Goal: Obtain resource: Download file/media

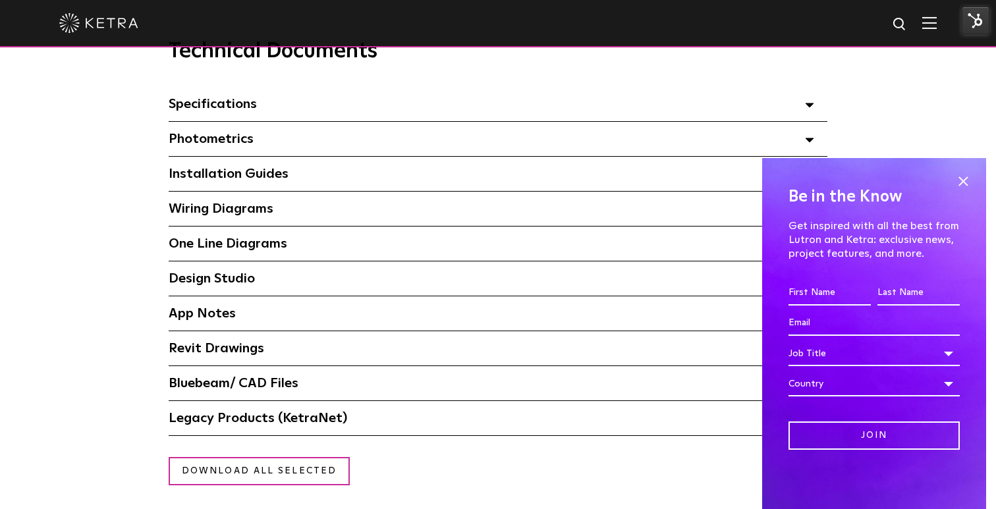
scroll to position [936, 0]
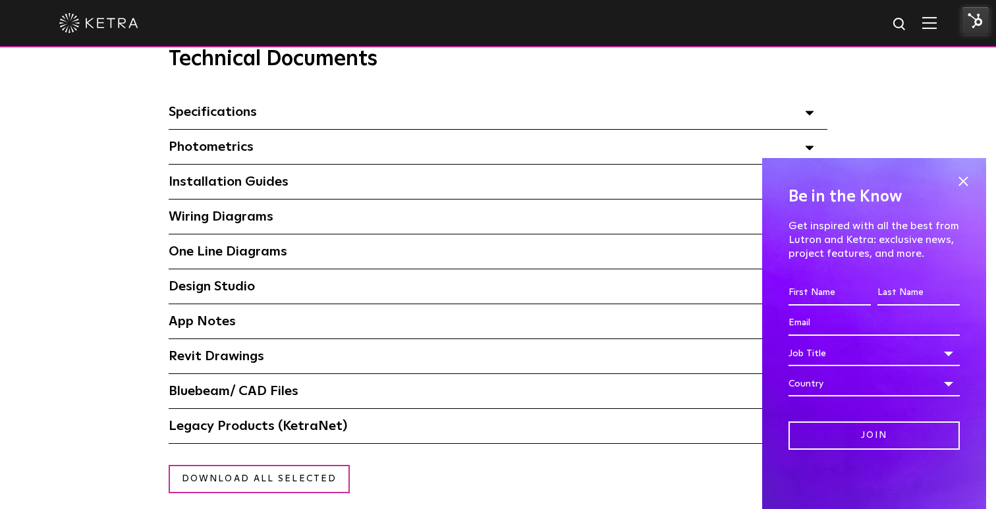
click at [815, 110] on div "Specifications Select checkboxes to use the bulk download option below" at bounding box center [498, 112] width 659 height 34
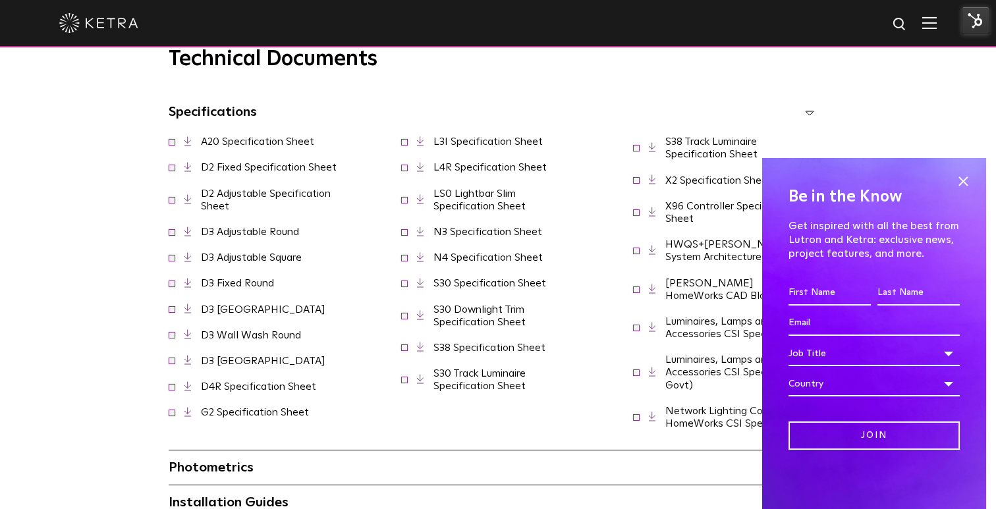
click at [460, 237] on link "N3 Specification Sheet" at bounding box center [487, 232] width 109 height 11
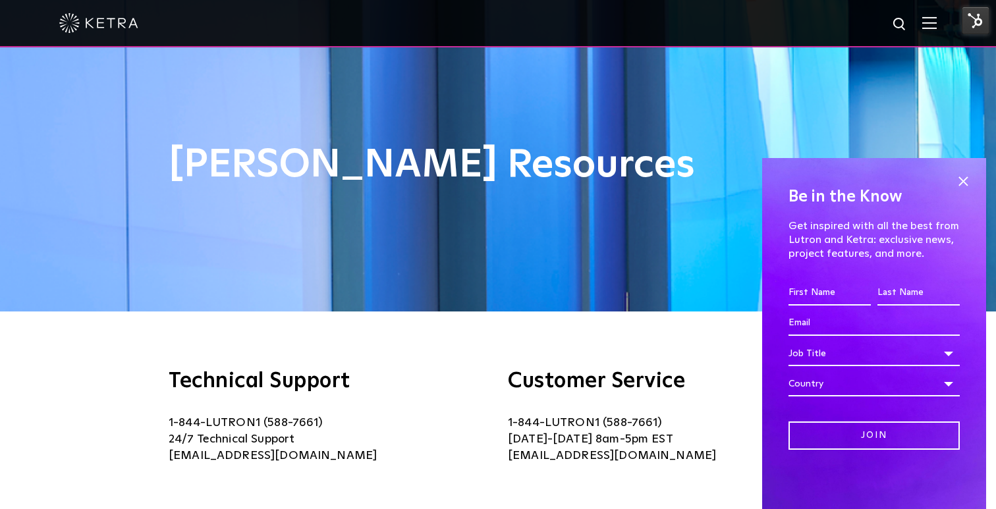
scroll to position [0, 0]
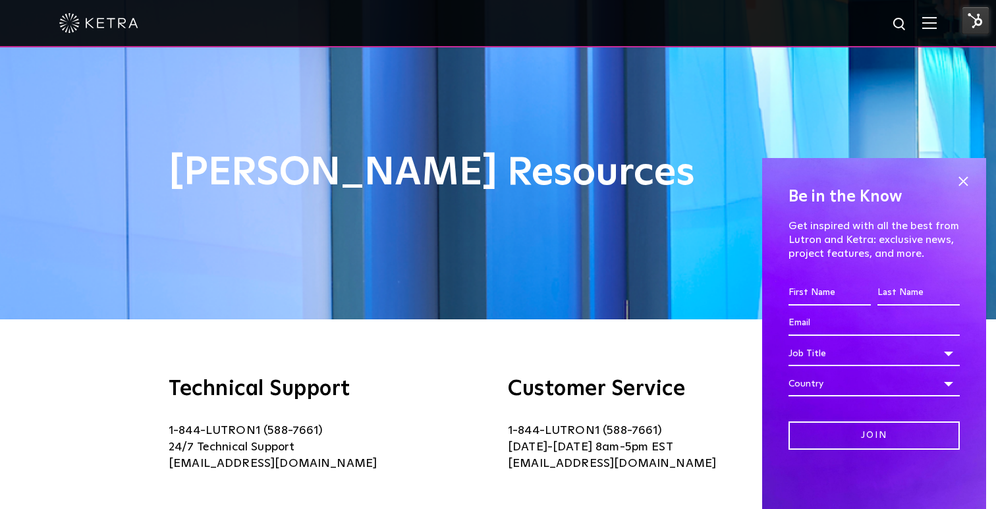
click at [977, 10] on img at bounding box center [976, 21] width 28 height 28
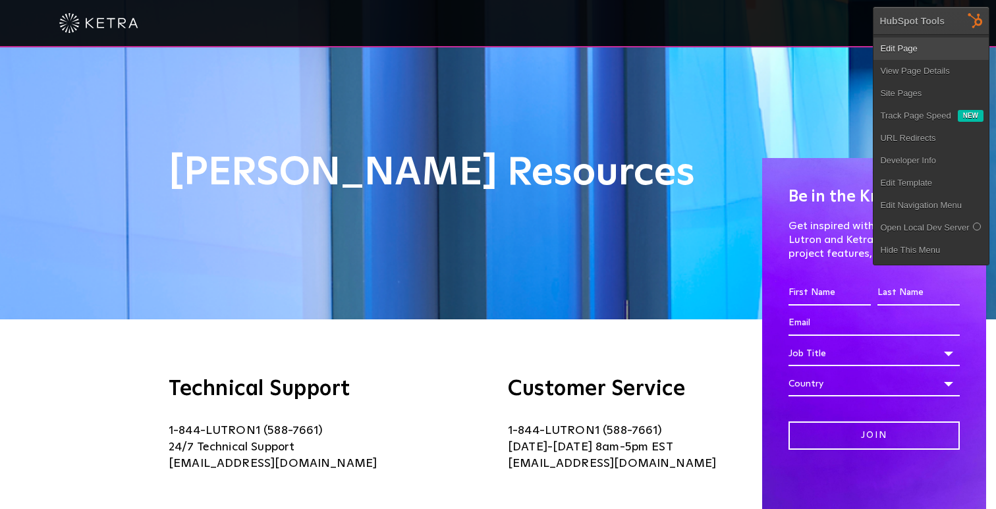
click at [910, 45] on link "Edit Page" at bounding box center [930, 49] width 115 height 22
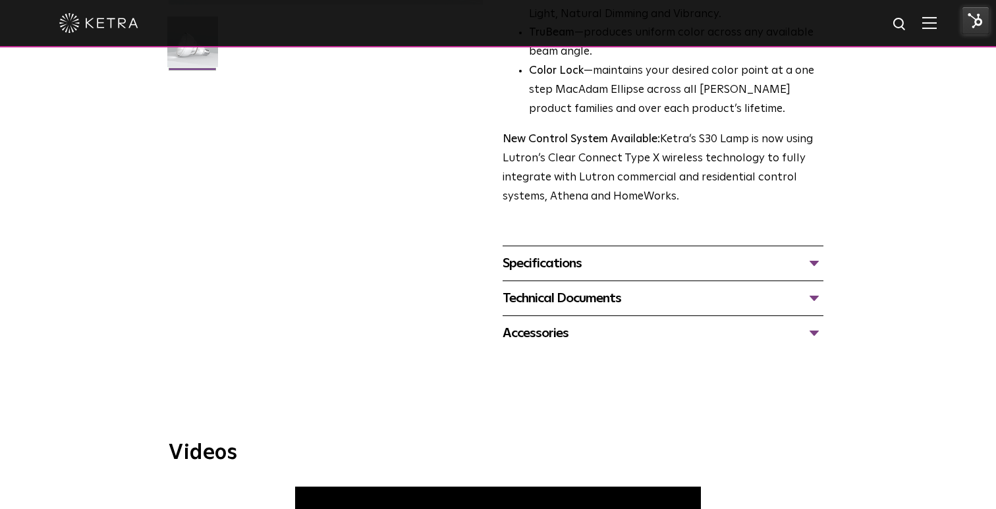
click at [815, 300] on div "Technical Documents" at bounding box center [663, 298] width 321 height 21
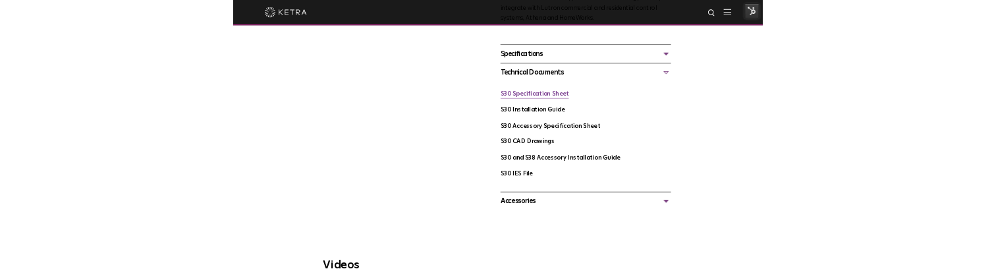
scroll to position [564, 0]
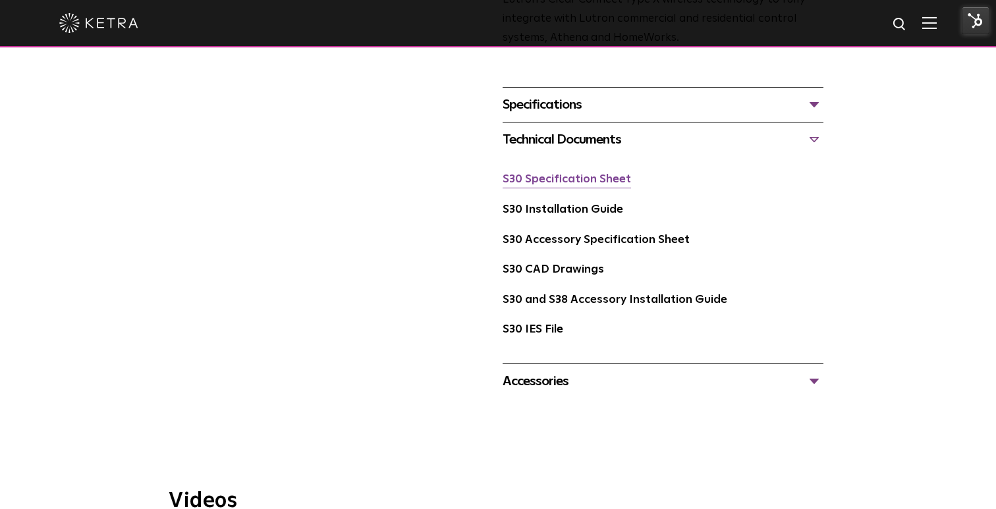
click at [613, 180] on link "S30 Specification Sheet" at bounding box center [567, 179] width 128 height 11
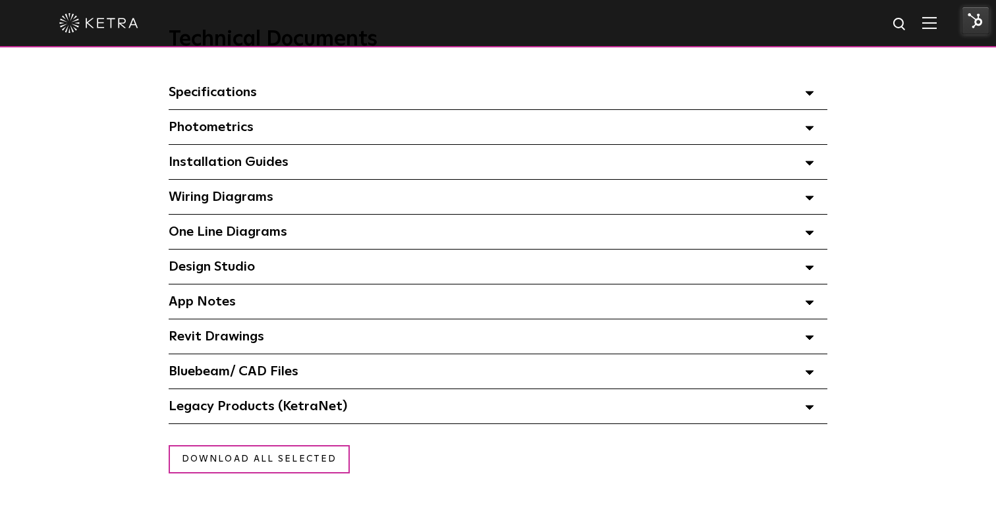
scroll to position [937, 0]
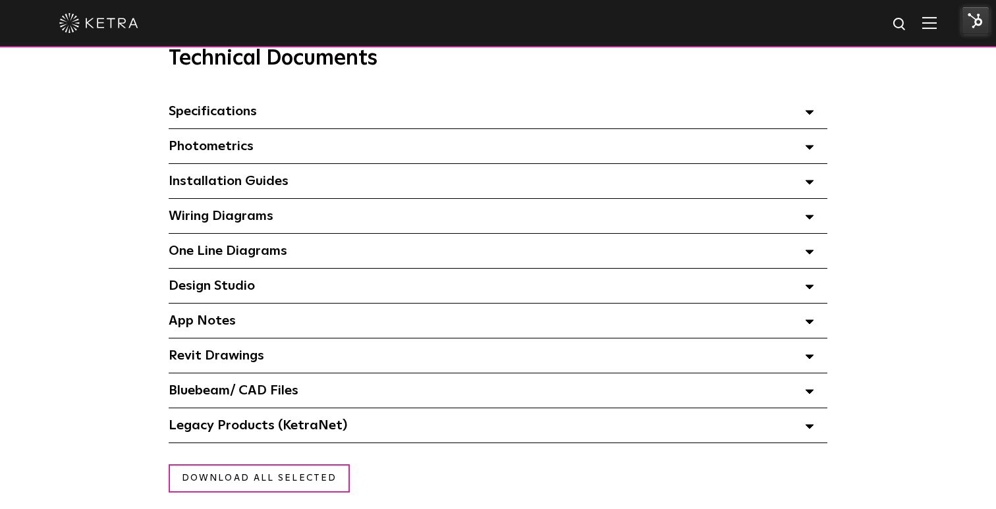
click at [813, 111] on icon at bounding box center [809, 112] width 9 height 5
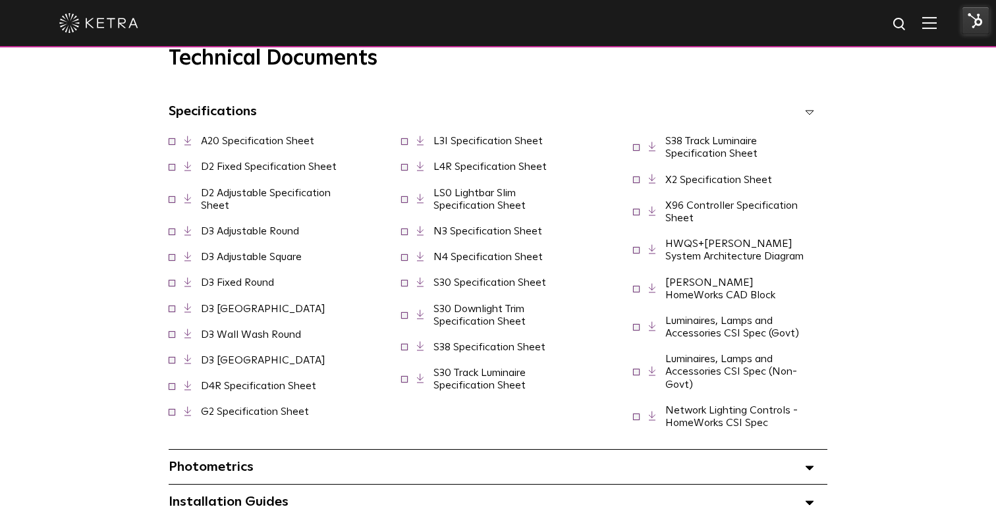
click at [496, 288] on link "S30 Specification Sheet" at bounding box center [489, 282] width 113 height 11
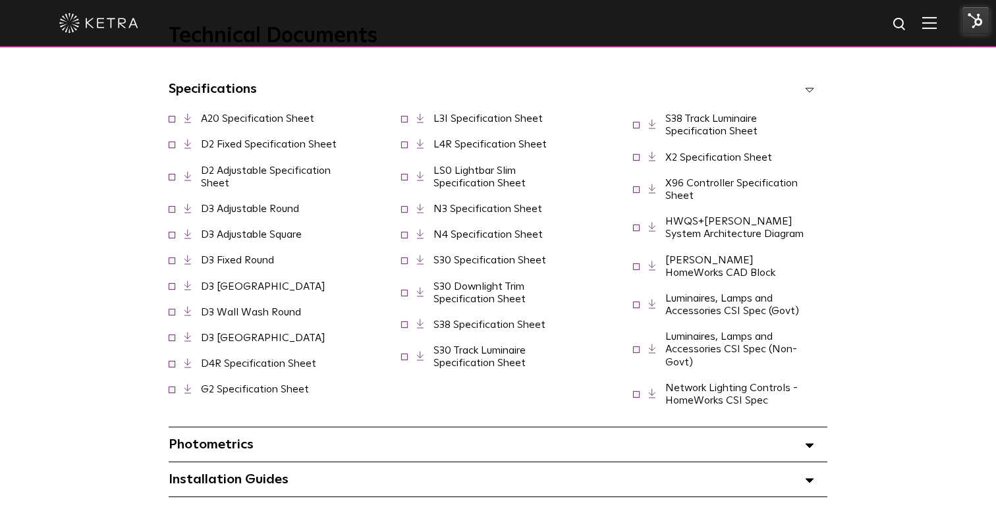
scroll to position [962, 0]
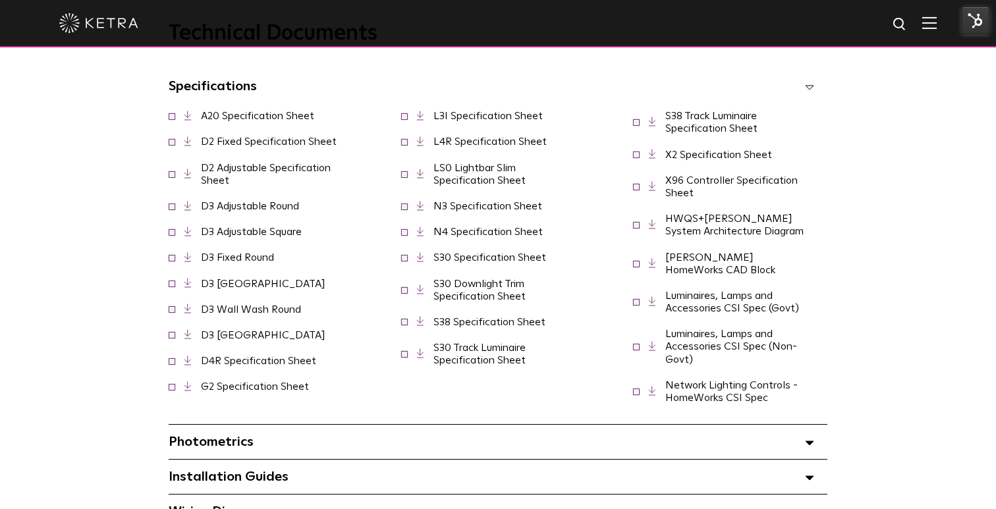
click at [488, 302] on link "S30 Downlight Trim Specification Sheet" at bounding box center [479, 290] width 92 height 23
click at [479, 366] on link "S30 Track Luminaire Specification Sheet" at bounding box center [479, 353] width 92 height 23
click at [441, 327] on link "S38 Specification Sheet" at bounding box center [489, 322] width 112 height 11
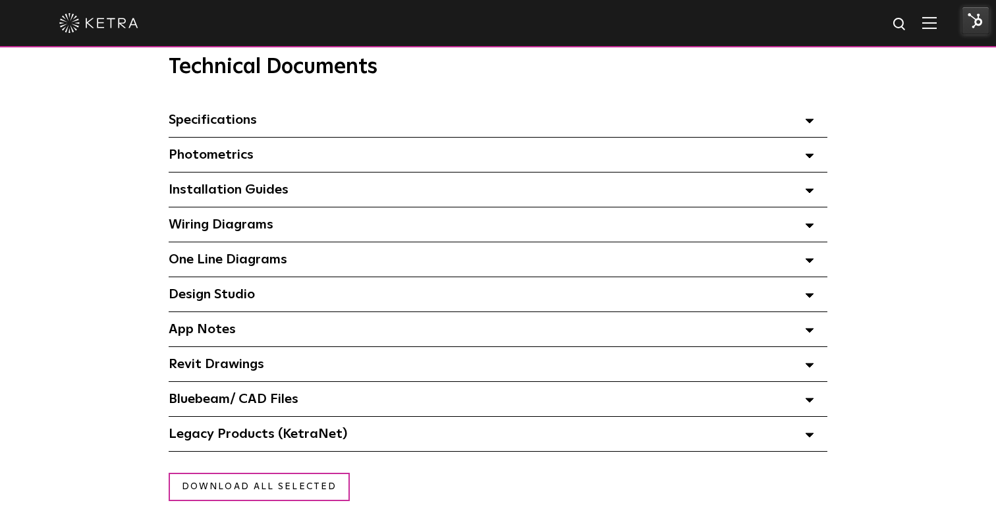
scroll to position [924, 0]
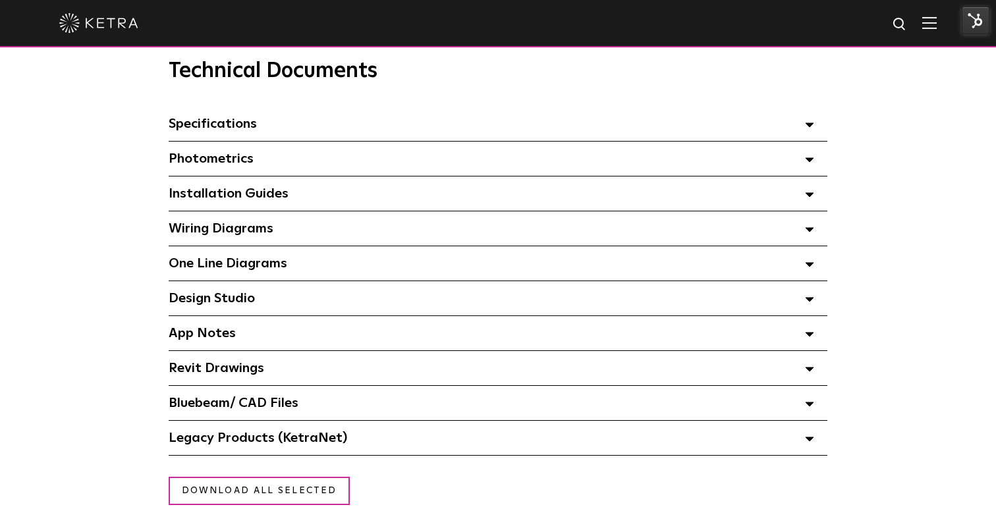
click at [809, 126] on polygon at bounding box center [810, 125] width 8 height 4
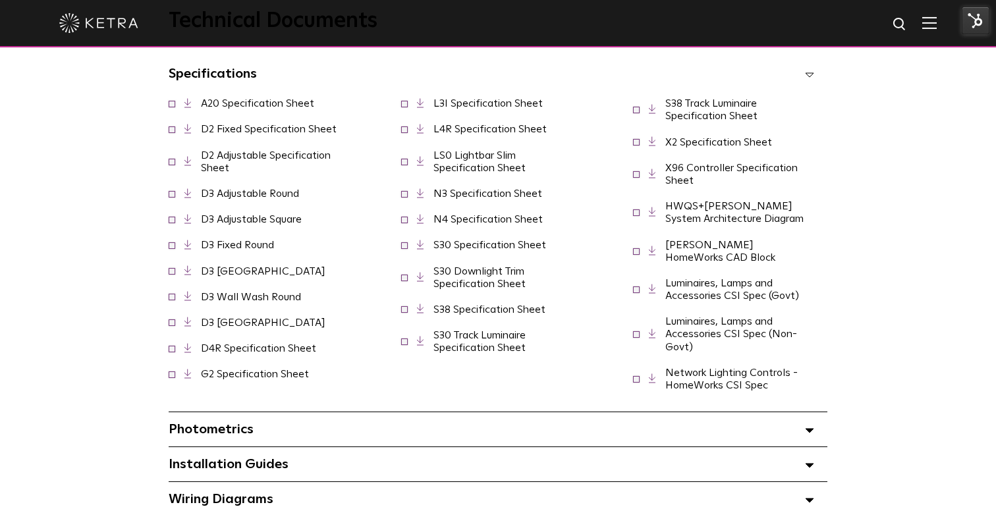
scroll to position [975, 0]
click at [475, 352] on link "S30 Track Luminaire Specification Sheet" at bounding box center [479, 340] width 92 height 23
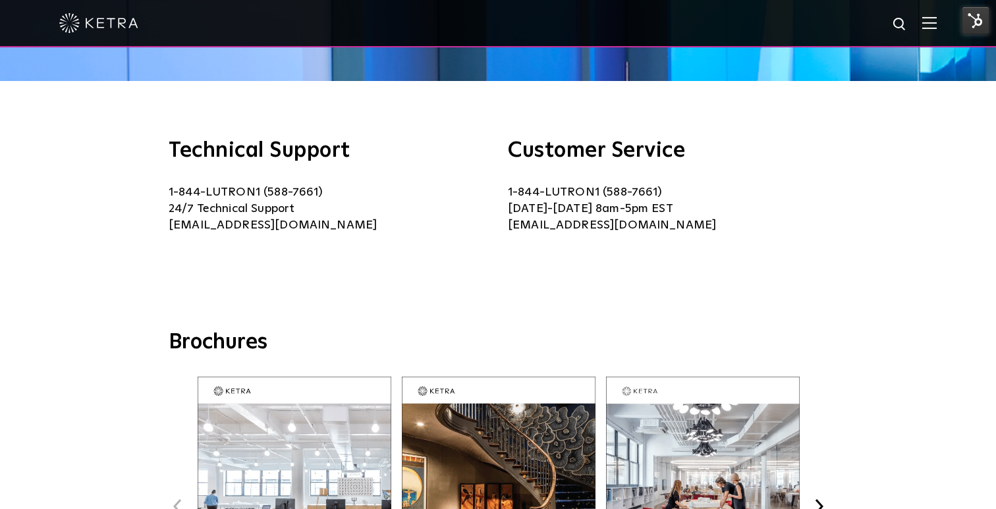
scroll to position [93, 0]
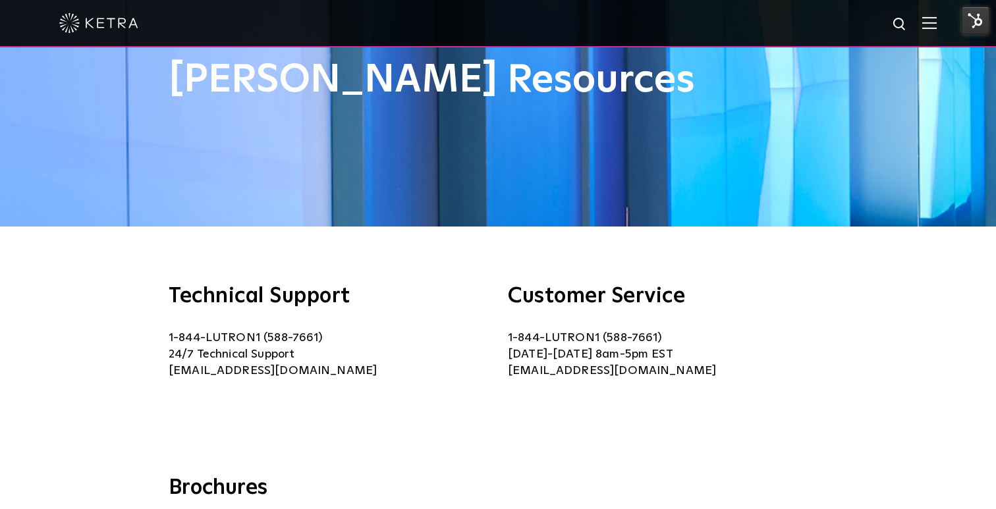
click at [930, 22] on img at bounding box center [929, 22] width 14 height 13
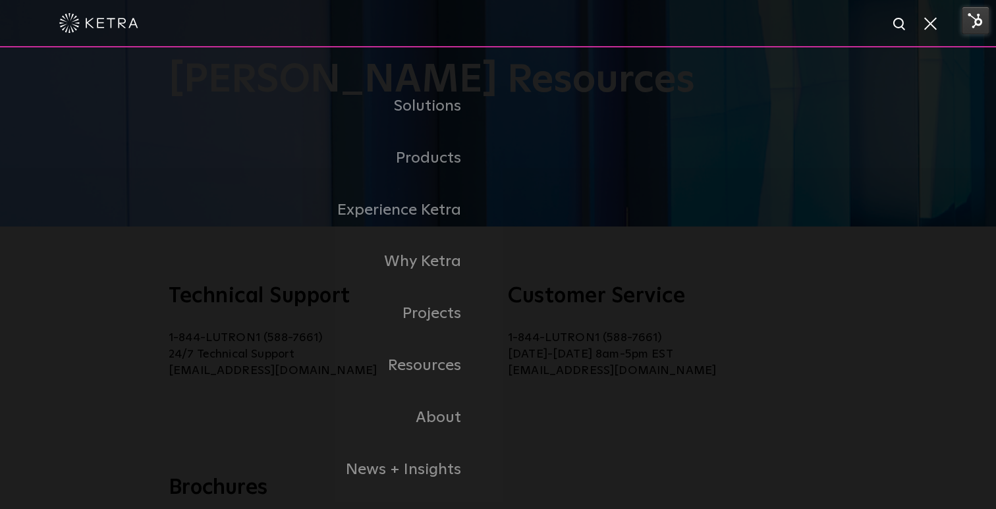
click at [562, 42] on div at bounding box center [497, 23] width 877 height 46
click at [929, 32] on div at bounding box center [497, 23] width 877 height 46
click at [934, 33] on div at bounding box center [497, 23] width 877 height 46
click at [931, 22] on span at bounding box center [929, 22] width 14 height 13
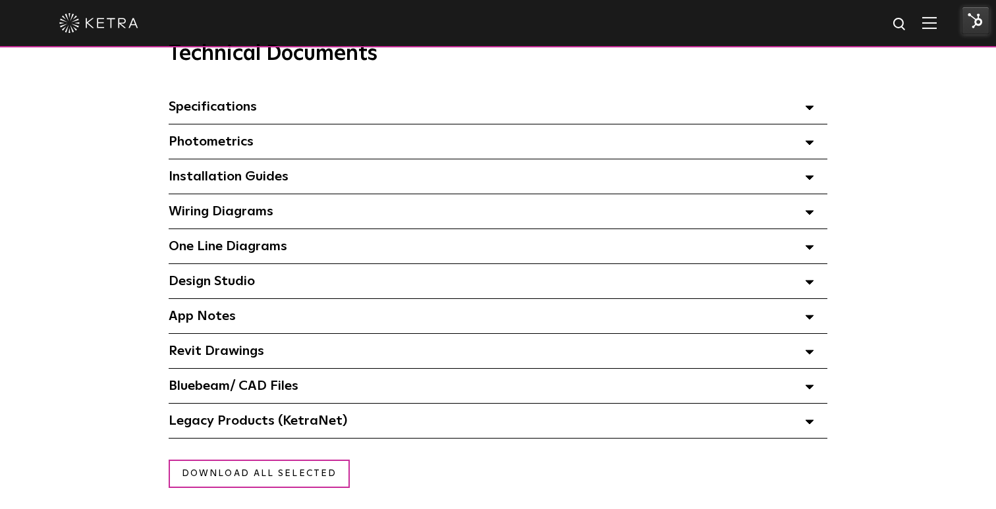
scroll to position [930, 0]
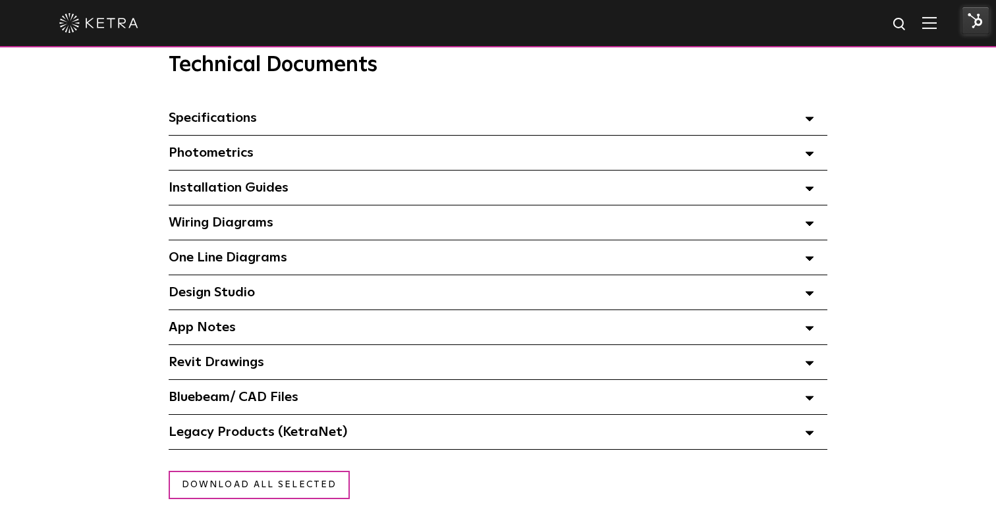
click at [811, 119] on polygon at bounding box center [810, 119] width 8 height 4
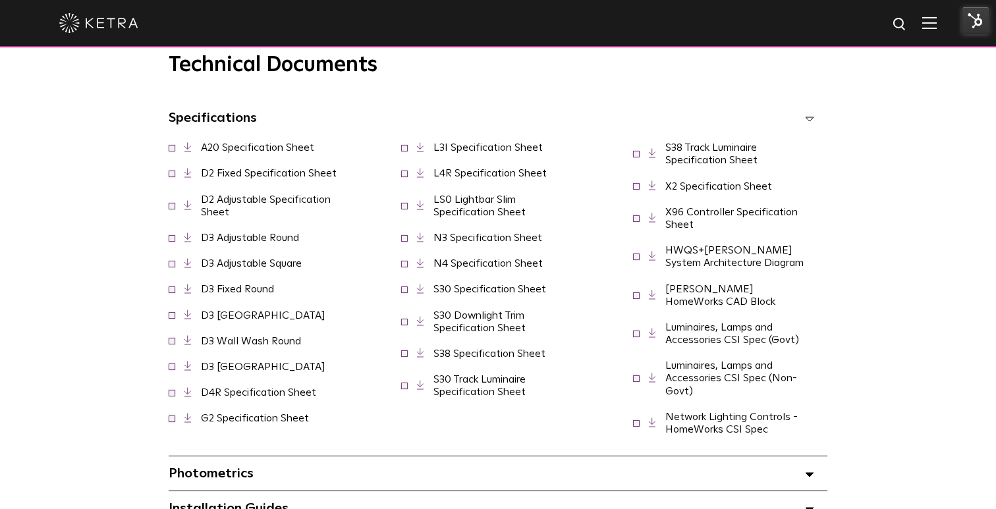
click at [478, 397] on link "S30 Track Luminaire Specification Sheet" at bounding box center [479, 385] width 92 height 23
click at [979, 28] on img at bounding box center [976, 21] width 28 height 28
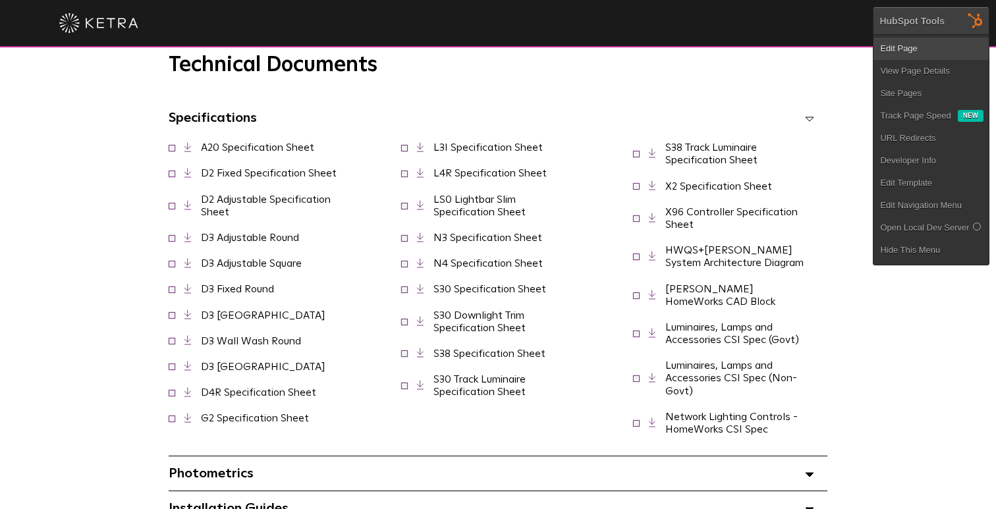
click at [915, 55] on link "Edit Page" at bounding box center [930, 49] width 115 height 22
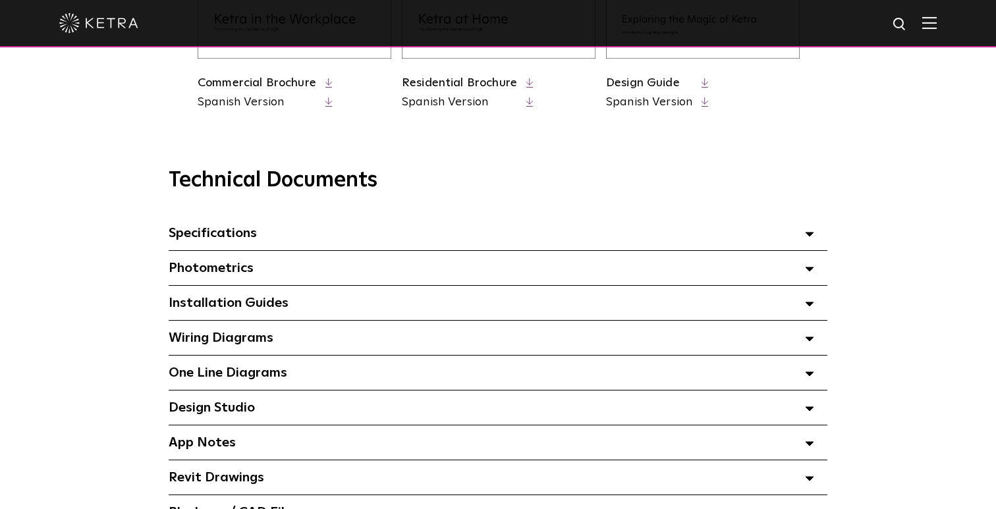
scroll to position [915, 0]
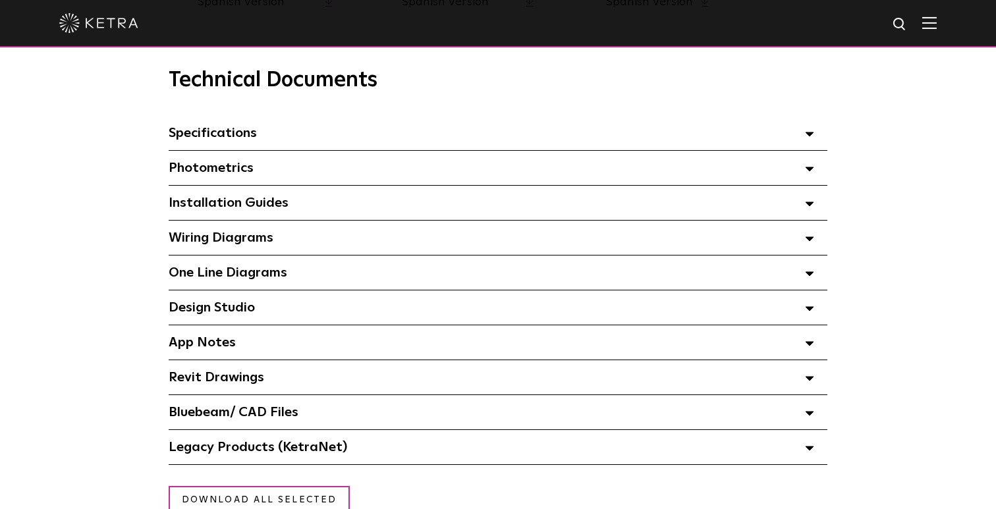
click at [370, 123] on div "Specifications Select checkboxes to use the bulk download option below" at bounding box center [498, 133] width 659 height 34
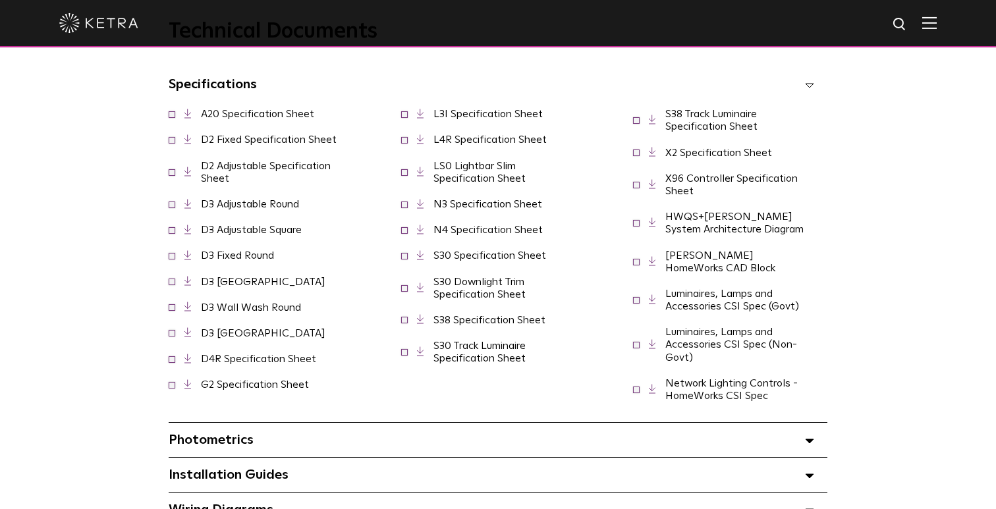
scroll to position [1012, 0]
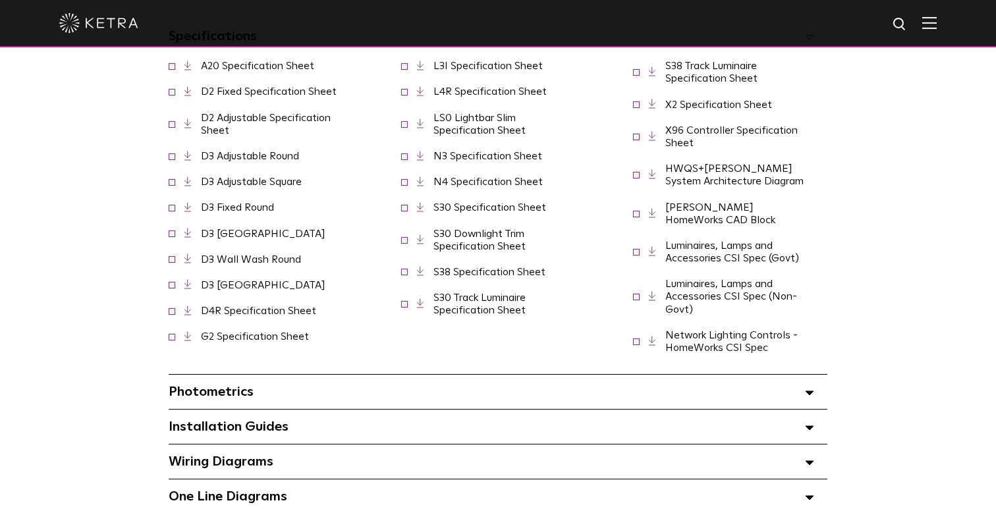
click at [464, 315] on link "S30 Track Luminaire Specification Sheet" at bounding box center [479, 303] width 92 height 23
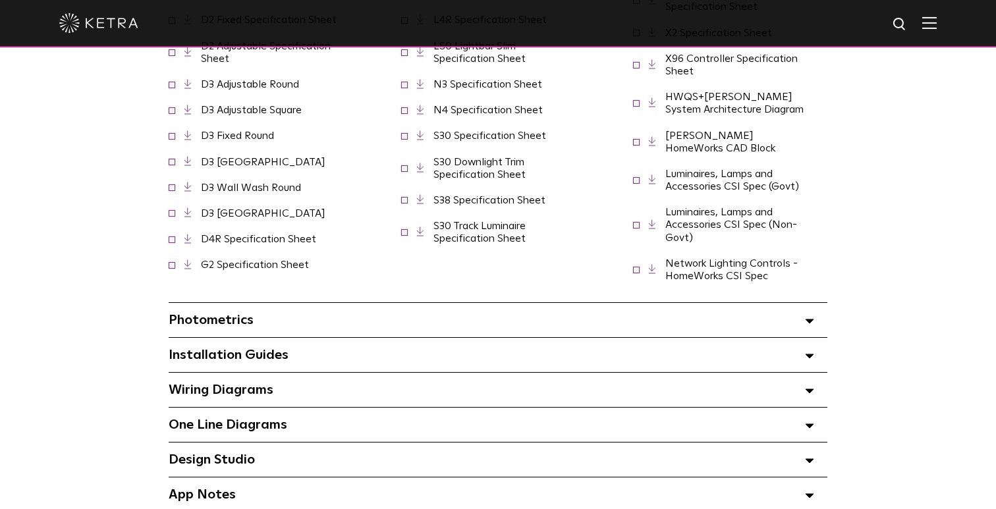
scroll to position [1085, 0]
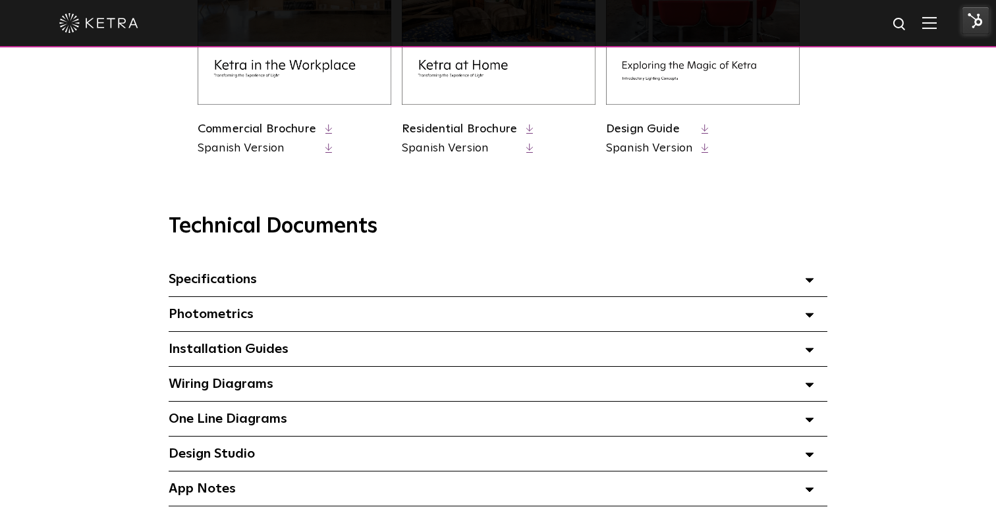
click at [412, 280] on div "Specifications Select checkboxes to use the bulk download option below" at bounding box center [498, 279] width 659 height 34
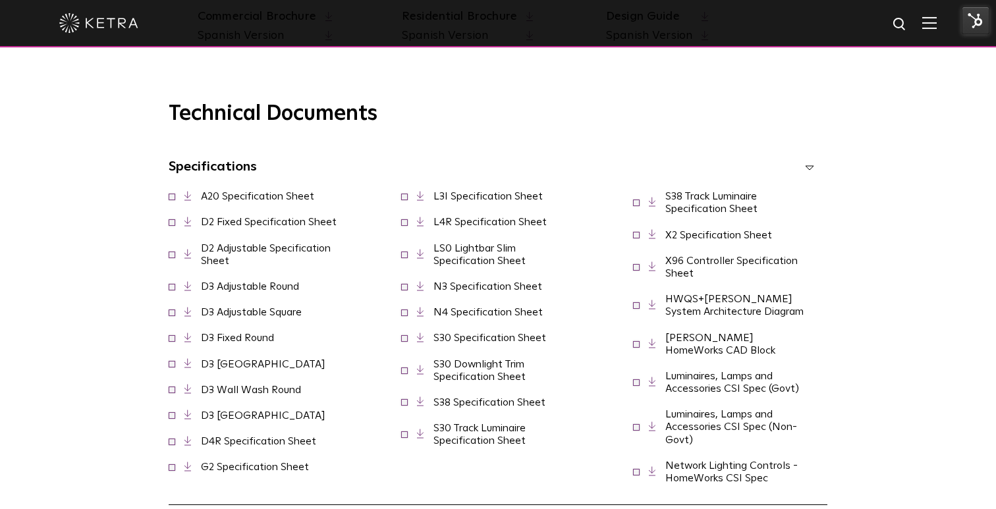
scroll to position [1220, 0]
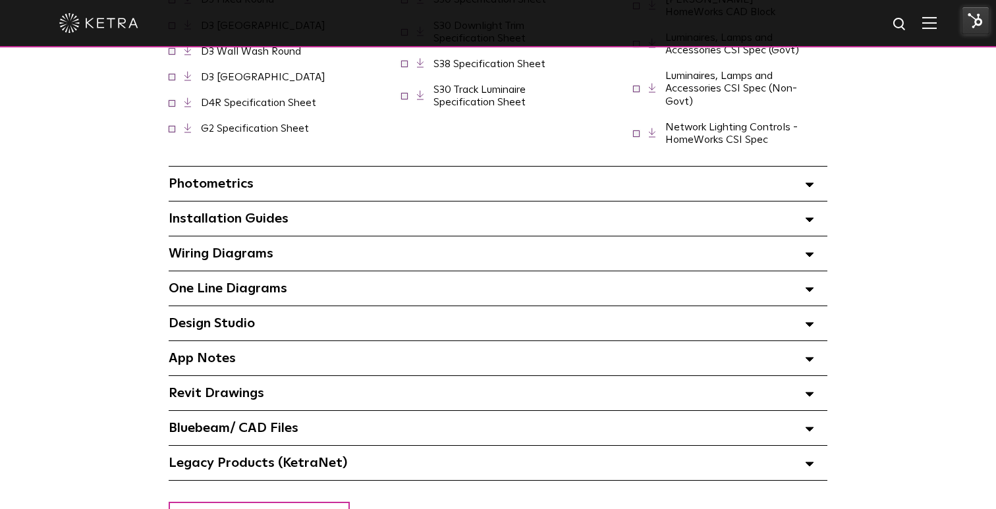
click at [460, 107] on link "S30 Track Luminaire Specification Sheet" at bounding box center [479, 95] width 92 height 23
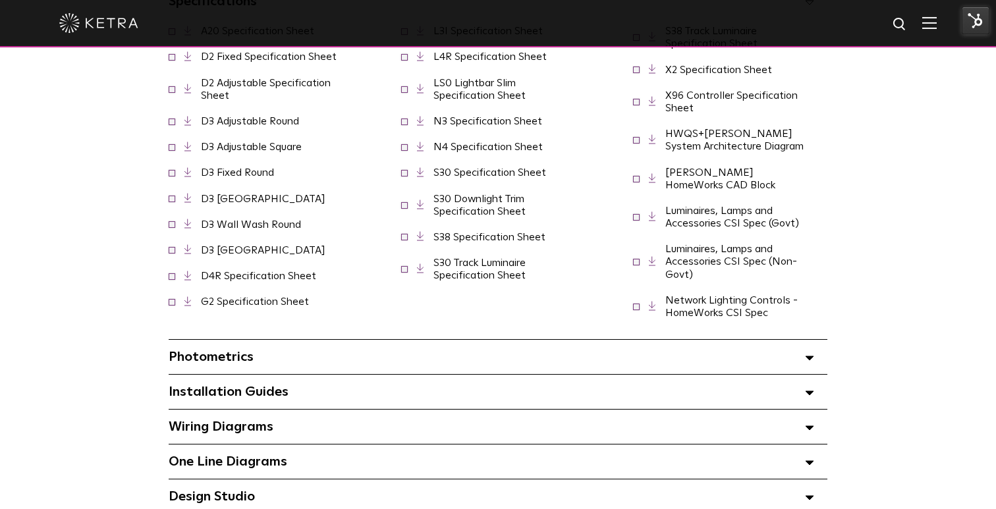
scroll to position [1056, 0]
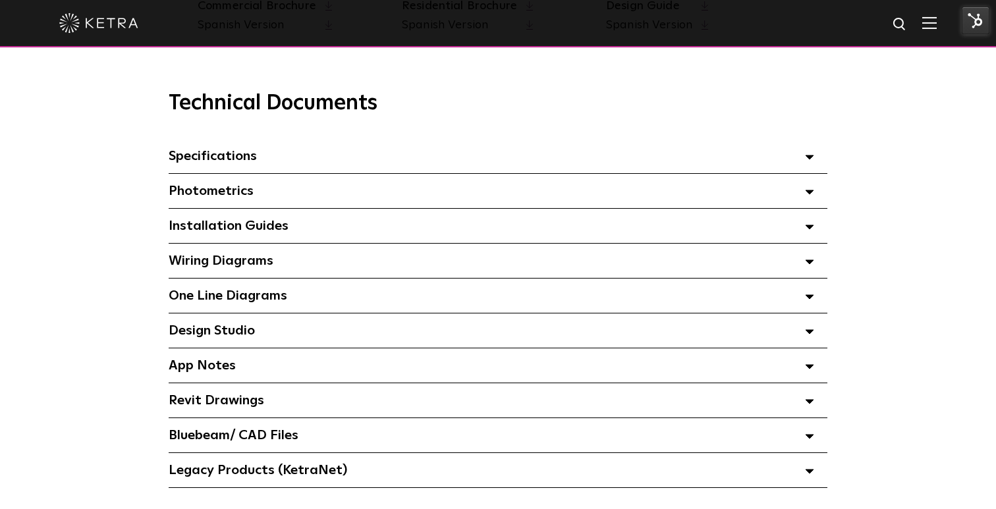
scroll to position [880, 0]
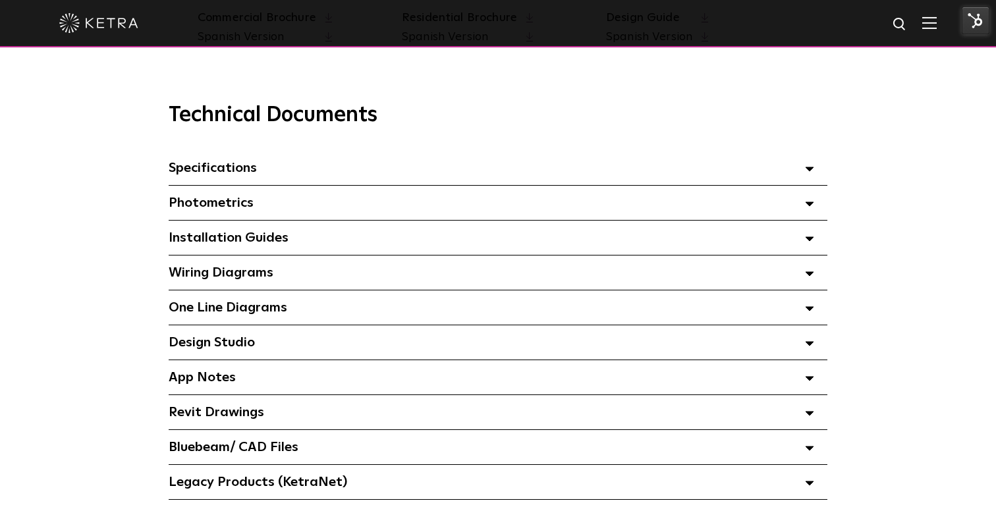
click at [806, 171] on span at bounding box center [809, 167] width 9 height 17
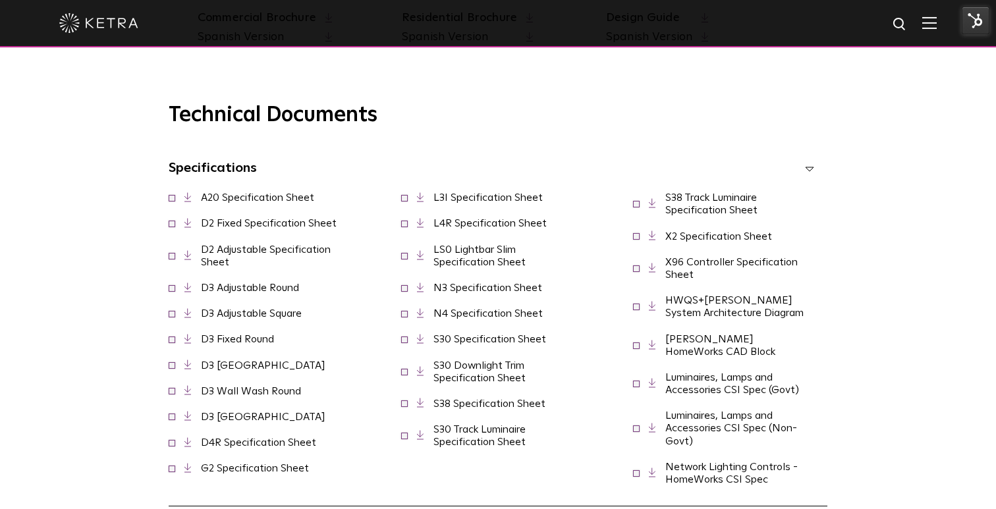
click at [527, 293] on link "N3 Specification Sheet" at bounding box center [487, 288] width 109 height 11
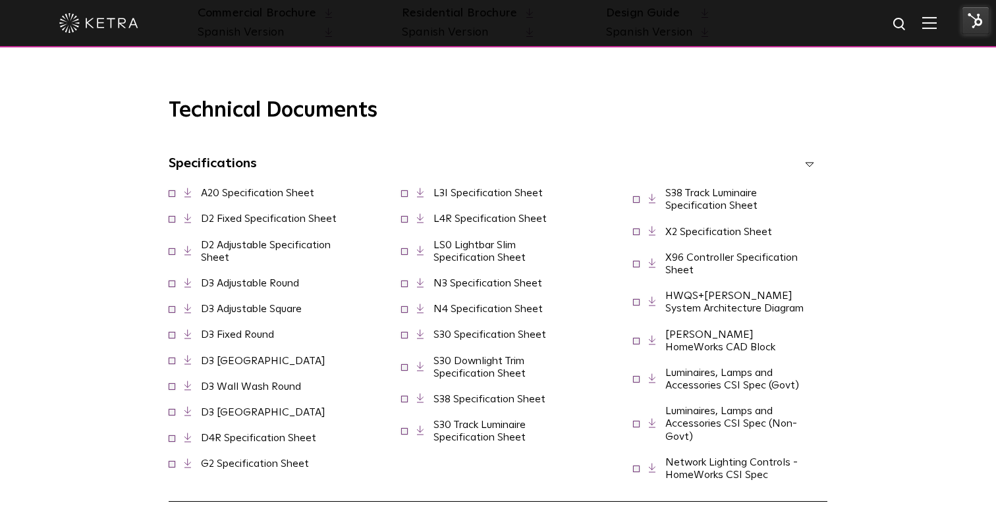
scroll to position [889, 0]
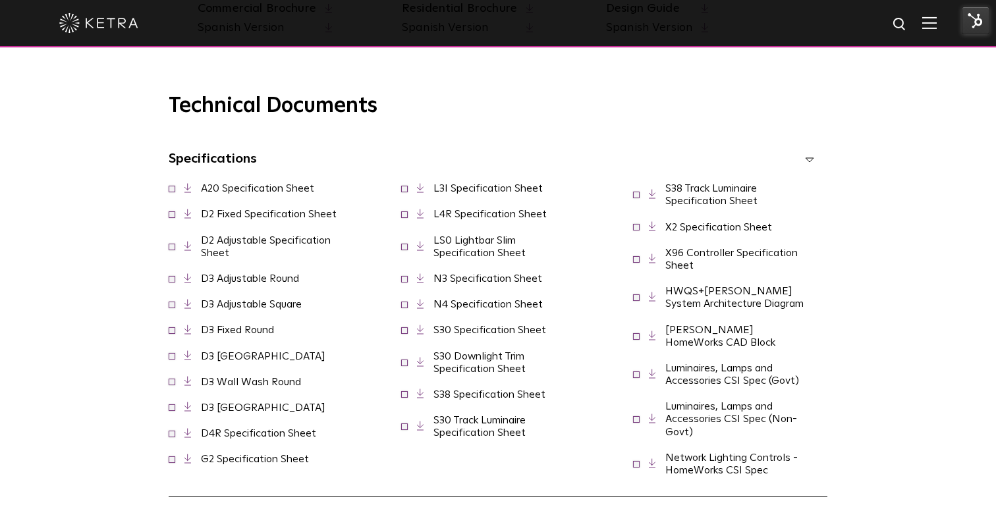
click at [469, 335] on link "S30 Specification Sheet" at bounding box center [489, 330] width 113 height 11
click at [499, 438] on link "S30 Track Luminaire Specification Sheet" at bounding box center [479, 426] width 92 height 23
drag, startPoint x: 537, startPoint y: 461, endPoint x: 443, endPoint y: 439, distance: 96.8
click at [443, 439] on div "S30 Track Luminaire Specification Sheet" at bounding box center [498, 427] width 194 height 38
drag, startPoint x: 439, startPoint y: 439, endPoint x: 521, endPoint y: 460, distance: 85.2
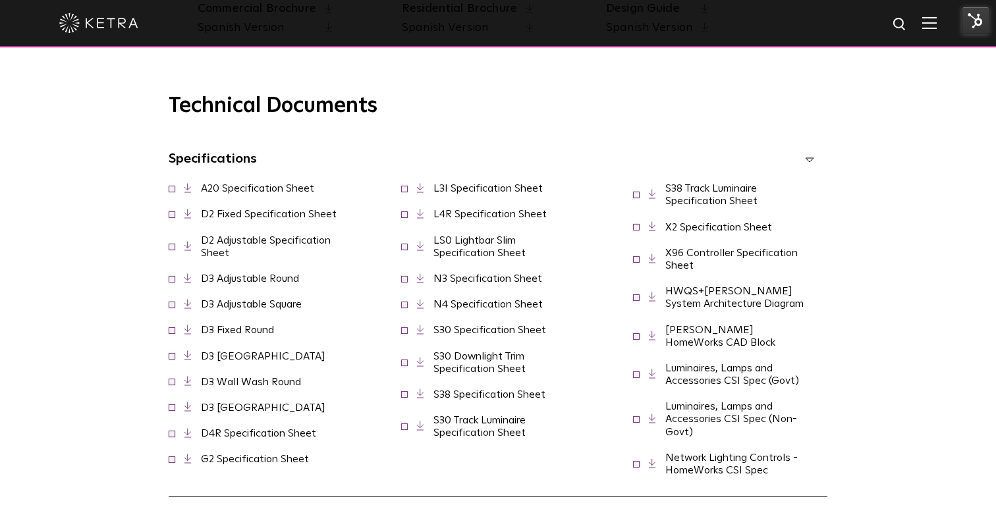
click at [521, 446] on div "S30 Track Luminaire Specification Sheet" at bounding box center [498, 427] width 194 height 38
drag, startPoint x: 528, startPoint y: 459, endPoint x: 438, endPoint y: 437, distance: 92.8
click at [438, 437] on div "S30 Track Luminaire Specification Sheet" at bounding box center [498, 427] width 194 height 38
drag, startPoint x: 438, startPoint y: 437, endPoint x: 529, endPoint y: 459, distance: 93.5
click at [529, 446] on div "S30 Track Luminaire Specification Sheet" at bounding box center [498, 427] width 194 height 38
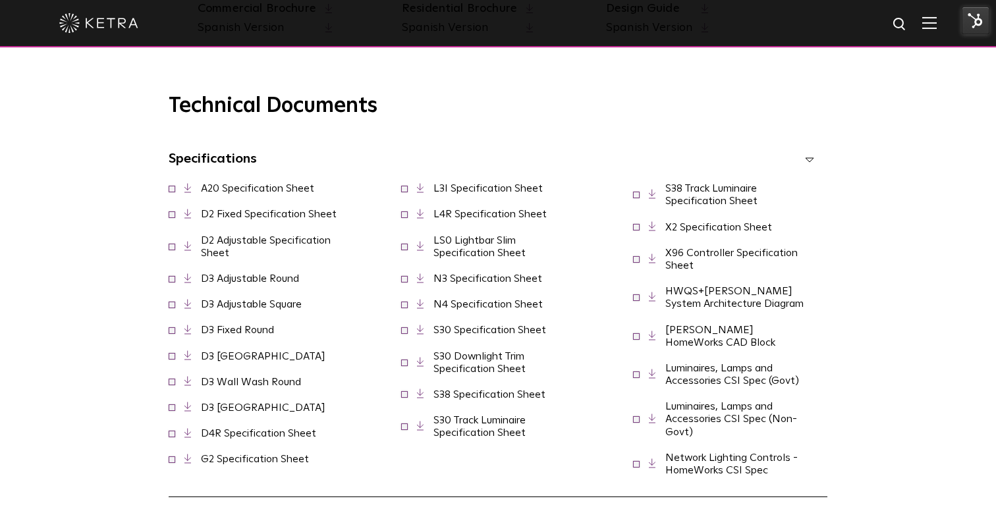
drag, startPoint x: 529, startPoint y: 459, endPoint x: 448, endPoint y: 434, distance: 84.8
click at [448, 434] on div "S30 Track Luminaire Specification Sheet" at bounding box center [498, 427] width 194 height 38
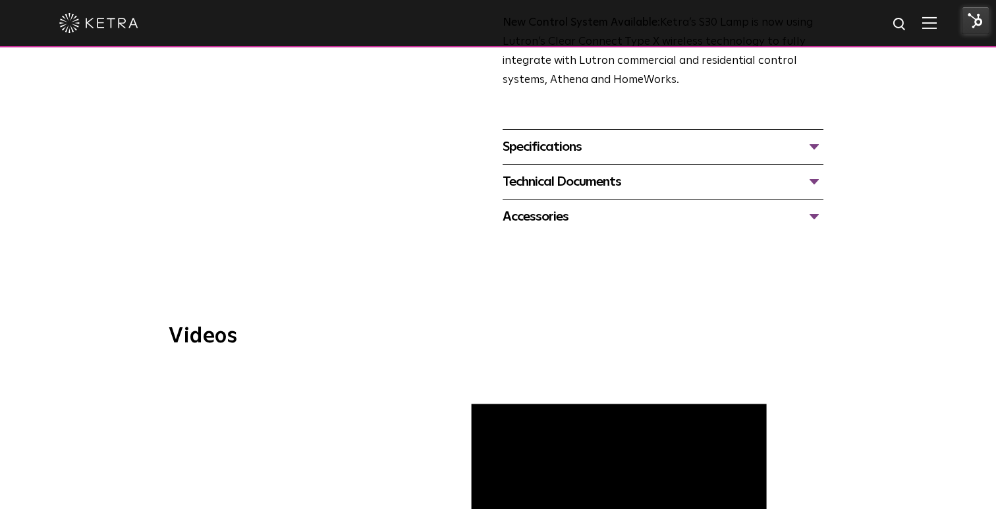
click at [817, 189] on div "Technical Documents" at bounding box center [663, 181] width 321 height 21
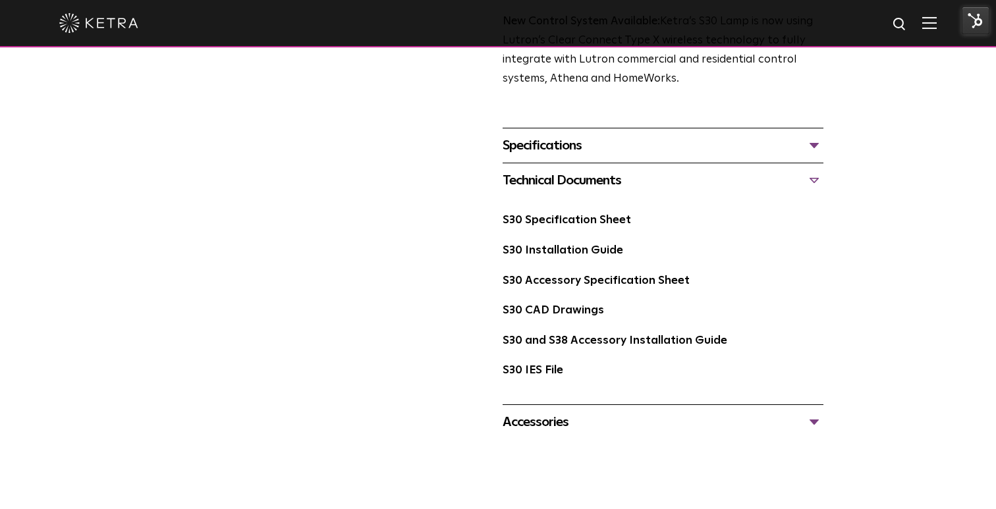
scroll to position [522, 0]
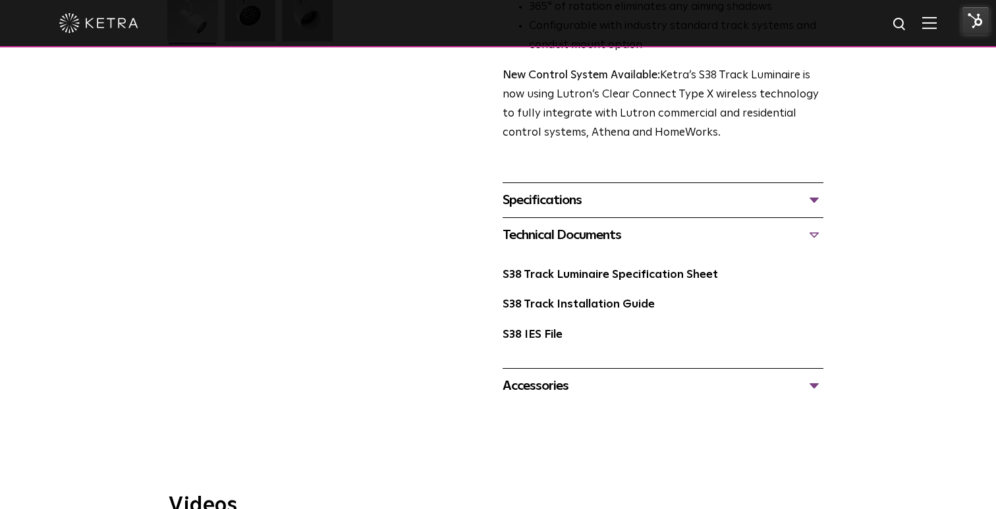
click at [636, 269] on link "S38 Track Luminaire Specification Sheet" at bounding box center [610, 274] width 215 height 11
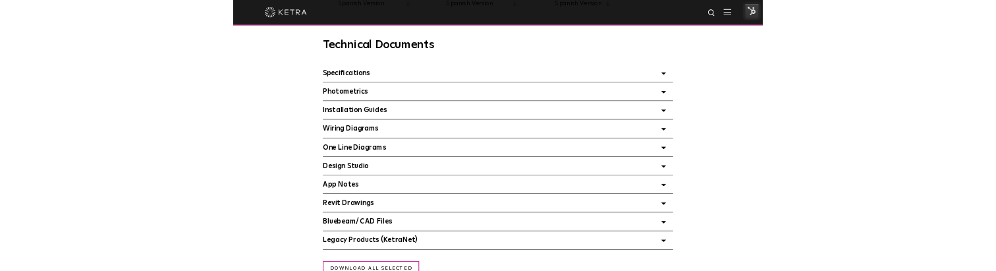
scroll to position [897, 0]
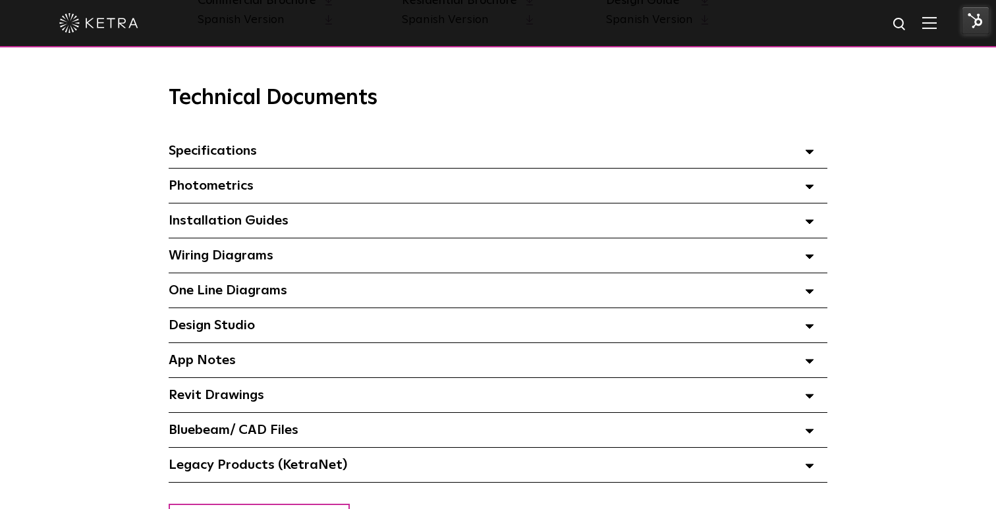
click at [613, 152] on div "Specifications Select checkboxes to use the bulk download option below" at bounding box center [498, 151] width 659 height 34
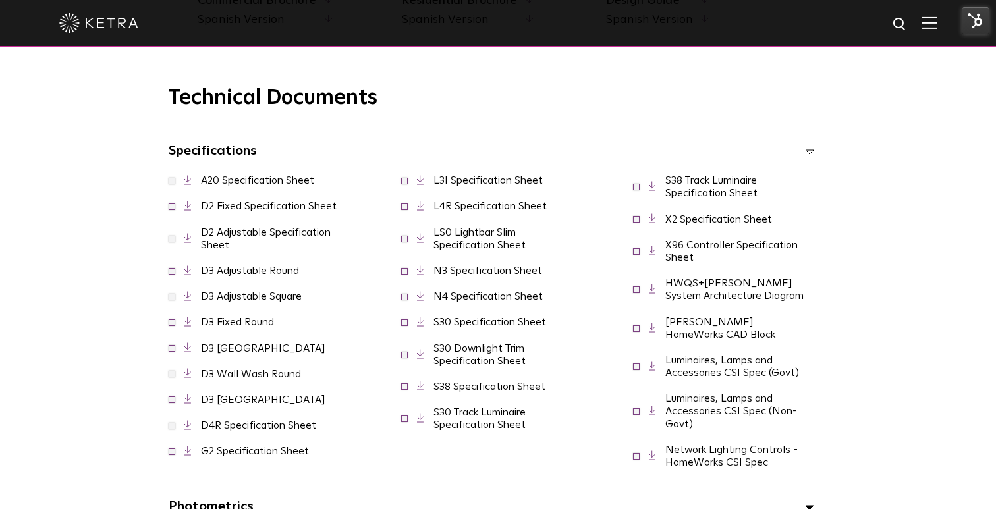
click at [711, 191] on link "S38 Track Luminaire Specification Sheet" at bounding box center [711, 186] width 92 height 23
drag, startPoint x: 775, startPoint y: 195, endPoint x: 687, endPoint y: 170, distance: 91.7
click at [687, 171] on div "S38 Track Luminaire Specification Sheet" at bounding box center [730, 187] width 194 height 38
drag, startPoint x: 687, startPoint y: 170, endPoint x: 755, endPoint y: 185, distance: 70.2
click at [755, 185] on div "S38 Track Luminaire Specification Sheet" at bounding box center [730, 187] width 194 height 38
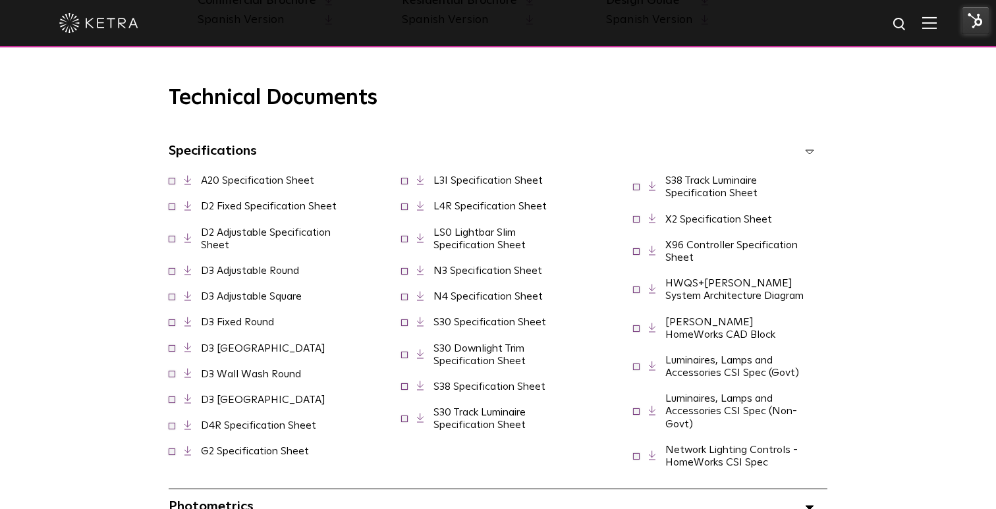
drag, startPoint x: 768, startPoint y: 191, endPoint x: 696, endPoint y: 169, distance: 75.6
click at [696, 171] on div "S38 Track Luminaire Specification Sheet" at bounding box center [730, 187] width 194 height 38
